Goal: Information Seeking & Learning: Find specific page/section

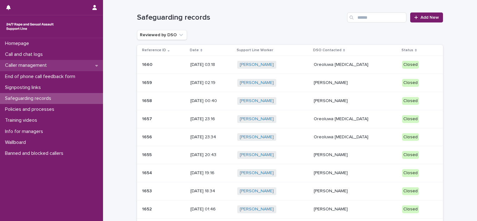
click at [34, 62] on p "Caller management" at bounding box center [26, 65] width 49 height 6
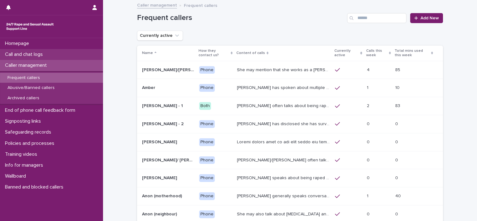
click at [34, 52] on p "Call and chat logs" at bounding box center [24, 55] width 45 height 6
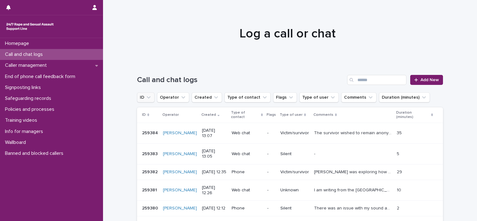
click at [146, 98] on icon "ID" at bounding box center [149, 97] width 6 height 6
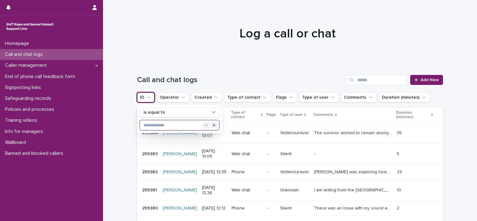
click at [162, 127] on input "text" at bounding box center [179, 125] width 79 height 10
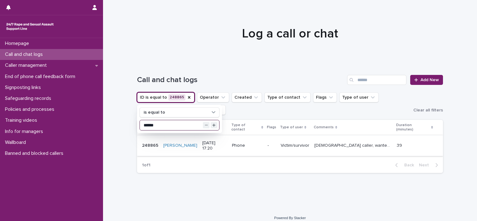
type input "******"
click at [315, 143] on div "[DEMOGRAPHIC_DATA] caller, wanted to be anon, subjected to CSA by [DEMOGRAPHIC_…" at bounding box center [352, 146] width 77 height 10
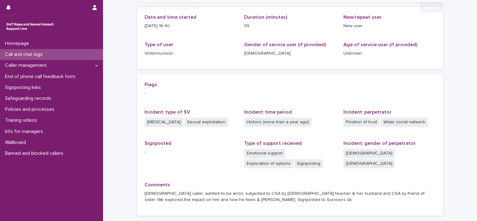
scroll to position [127, 0]
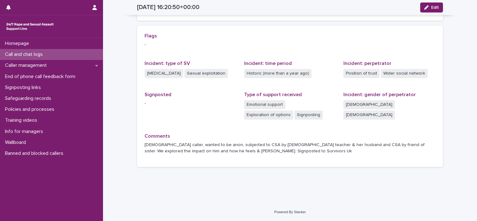
click at [55, 55] on div "Call and chat logs" at bounding box center [51, 54] width 103 height 11
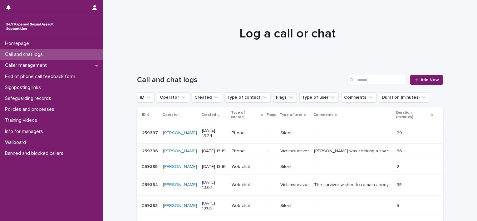
click at [289, 97] on icon "Flags" at bounding box center [291, 97] width 4 height 2
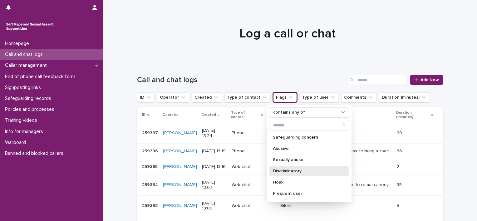
click at [290, 166] on div "Discriminatory" at bounding box center [309, 171] width 80 height 10
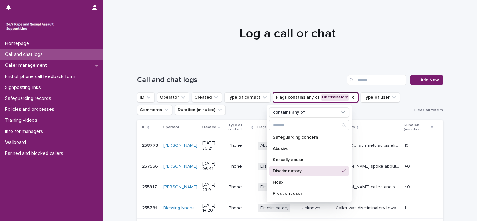
click at [230, 111] on ul "ID Operator Created Type of contact Flags contains any of Discriminatory contai…" at bounding box center [274, 103] width 276 height 25
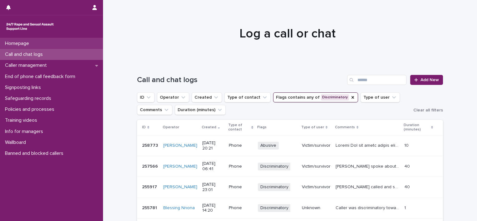
click at [36, 44] on div "Homepage" at bounding box center [51, 43] width 103 height 11
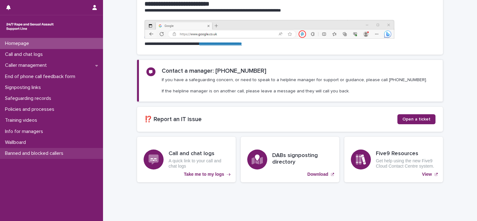
scroll to position [84, 0]
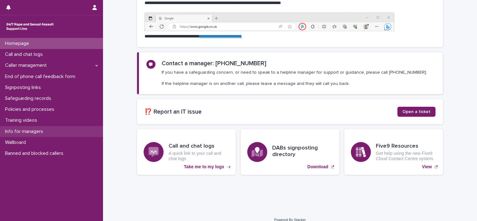
click at [38, 128] on div "Info for managers" at bounding box center [51, 131] width 103 height 11
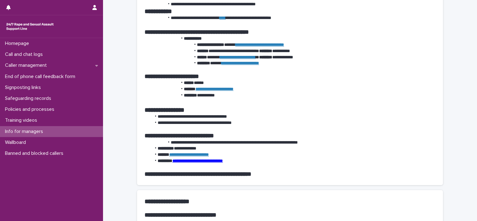
scroll to position [545, 0]
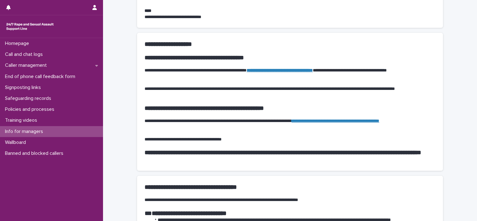
click at [123, 135] on div "**********" at bounding box center [290, 66] width 374 height 1162
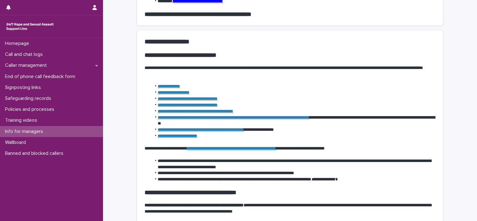
scroll to position [281, 0]
